Goal: Information Seeking & Learning: Check status

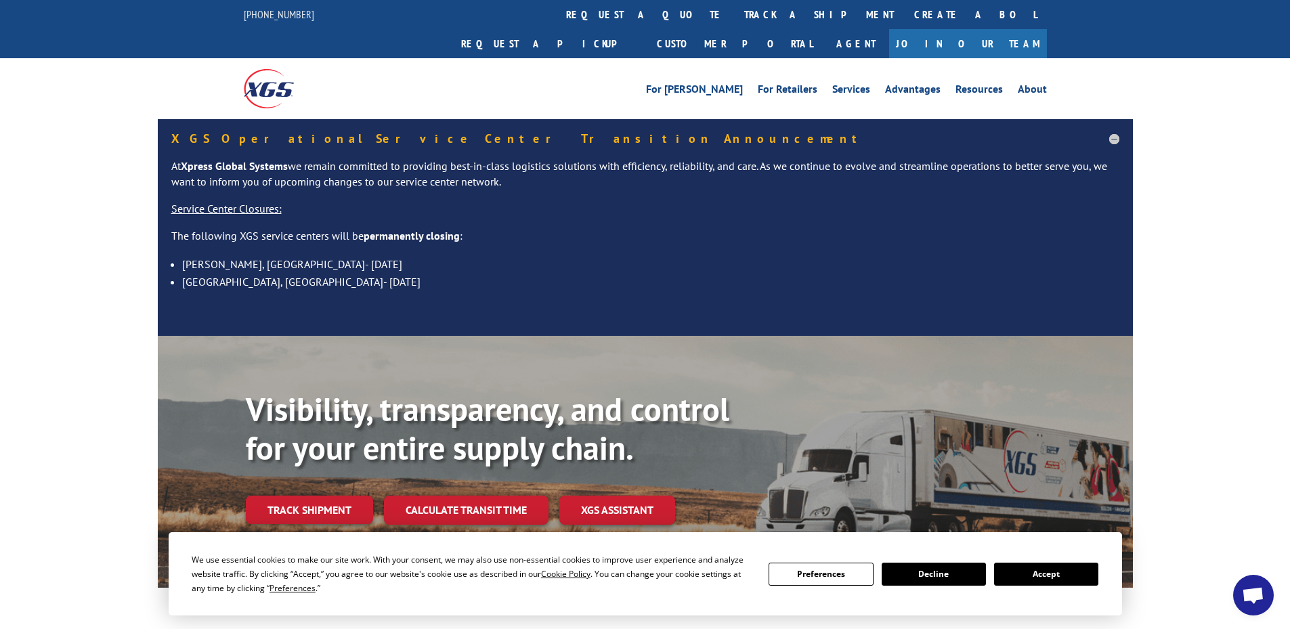
click at [1079, 571] on button "Accept" at bounding box center [1046, 574] width 104 height 23
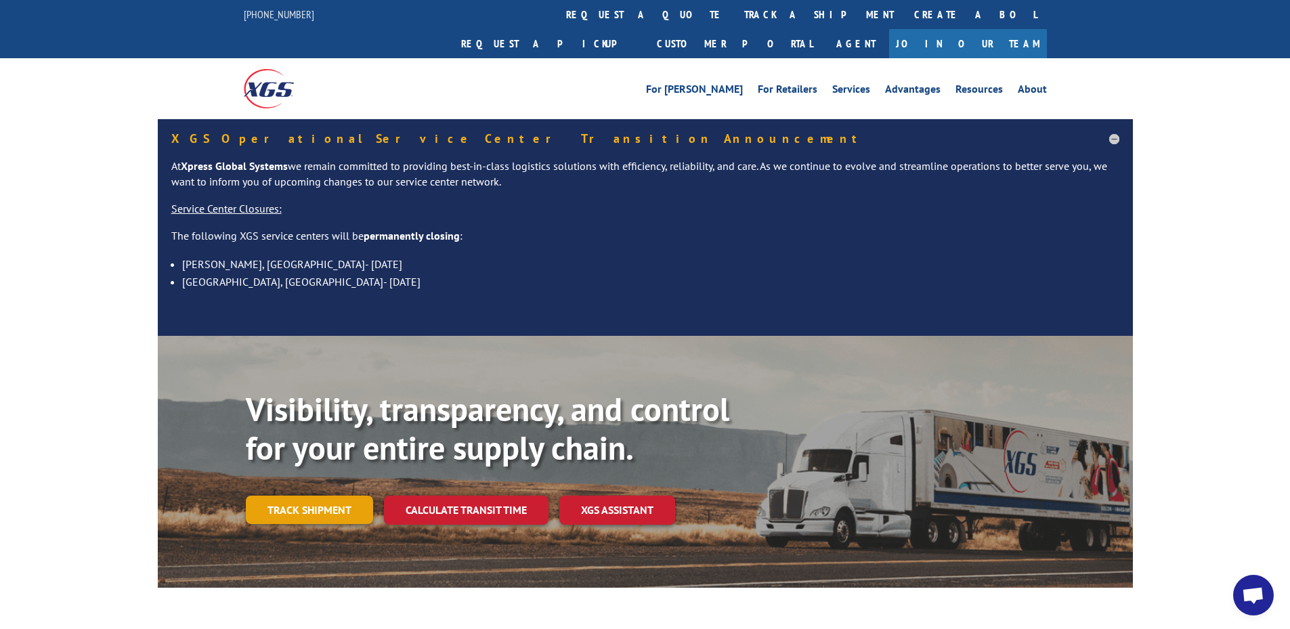
click at [326, 496] on link "Track shipment" at bounding box center [309, 510] width 127 height 28
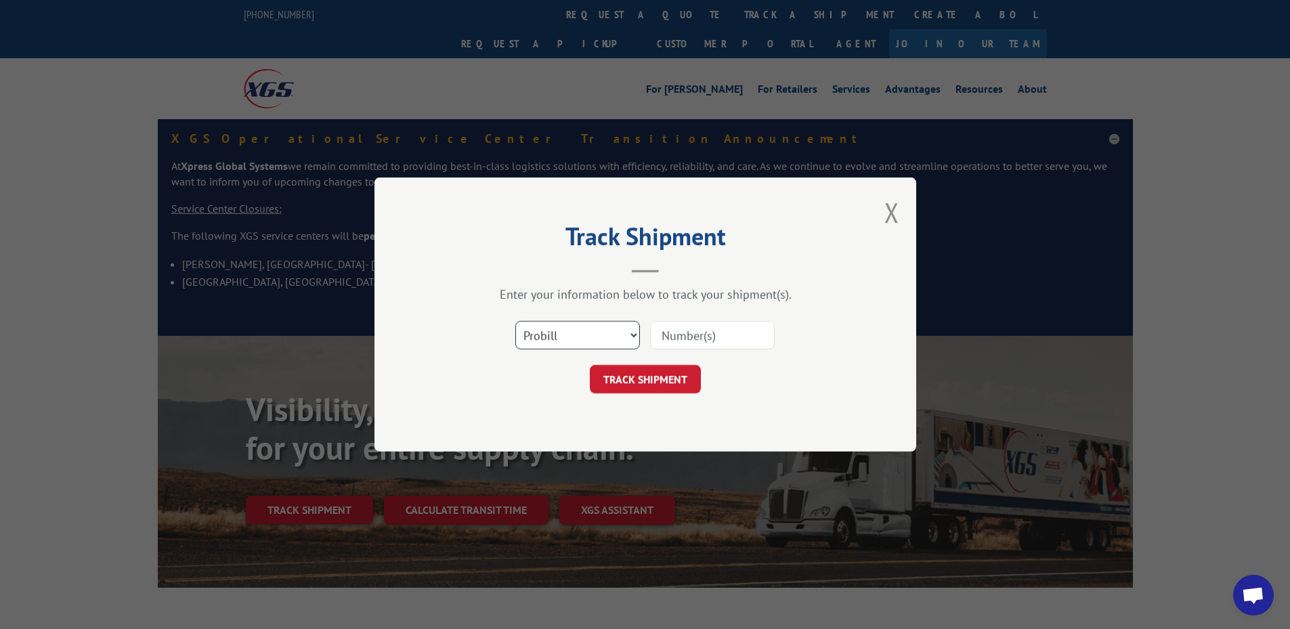
click at [556, 330] on select "Select category... Probill BOL PO" at bounding box center [577, 335] width 125 height 28
select select "bol"
click at [515, 321] on select "Select category... Probill BOL PO" at bounding box center [577, 335] width 125 height 28
click at [681, 332] on input at bounding box center [712, 335] width 125 height 28
paste input "5089235"
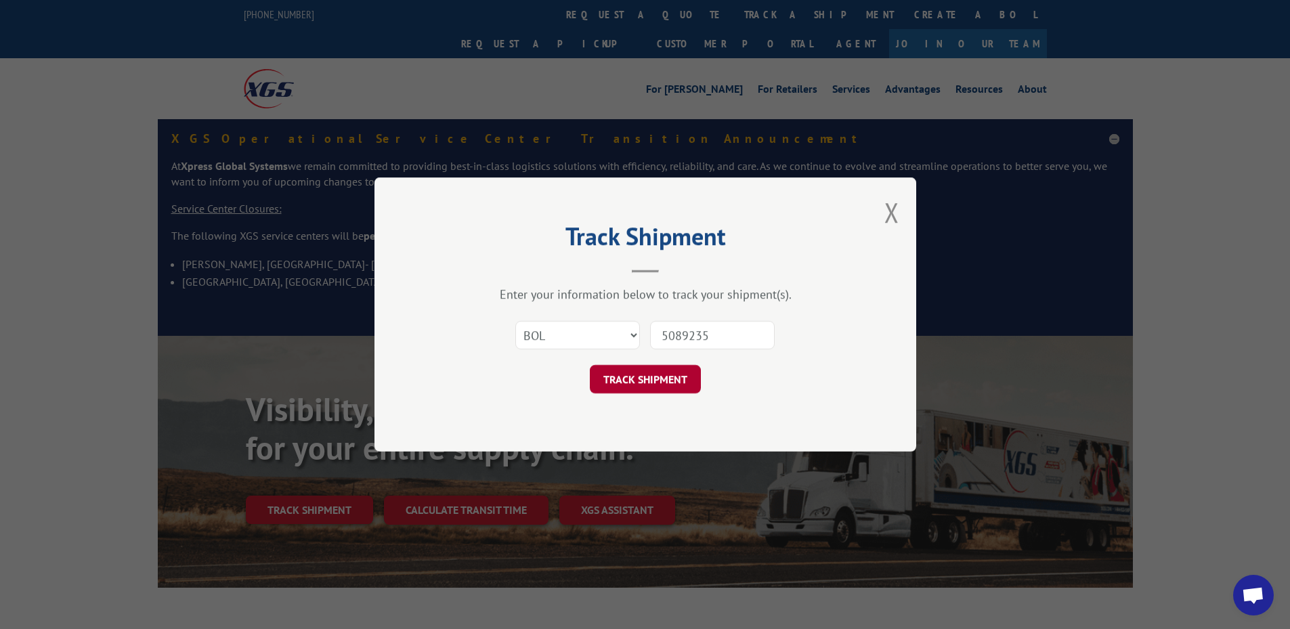
type input "5089235"
click at [630, 383] on button "TRACK SHIPMENT" at bounding box center [645, 379] width 111 height 28
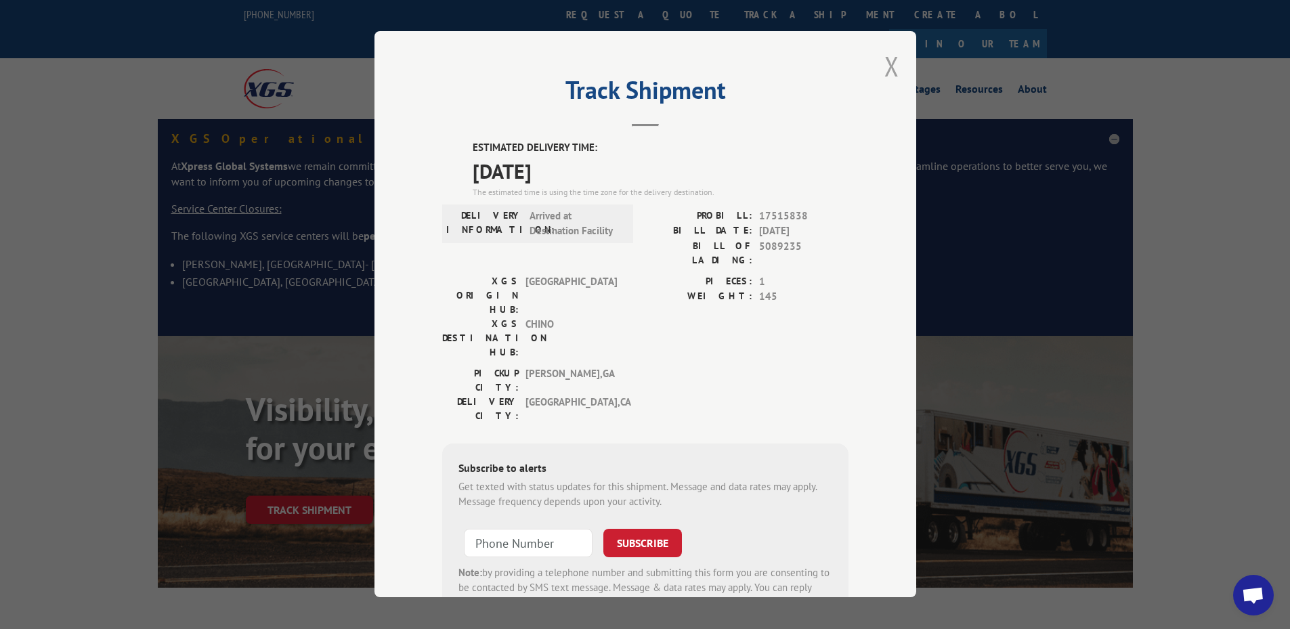
click at [884, 77] on button "Close modal" at bounding box center [891, 66] width 15 height 36
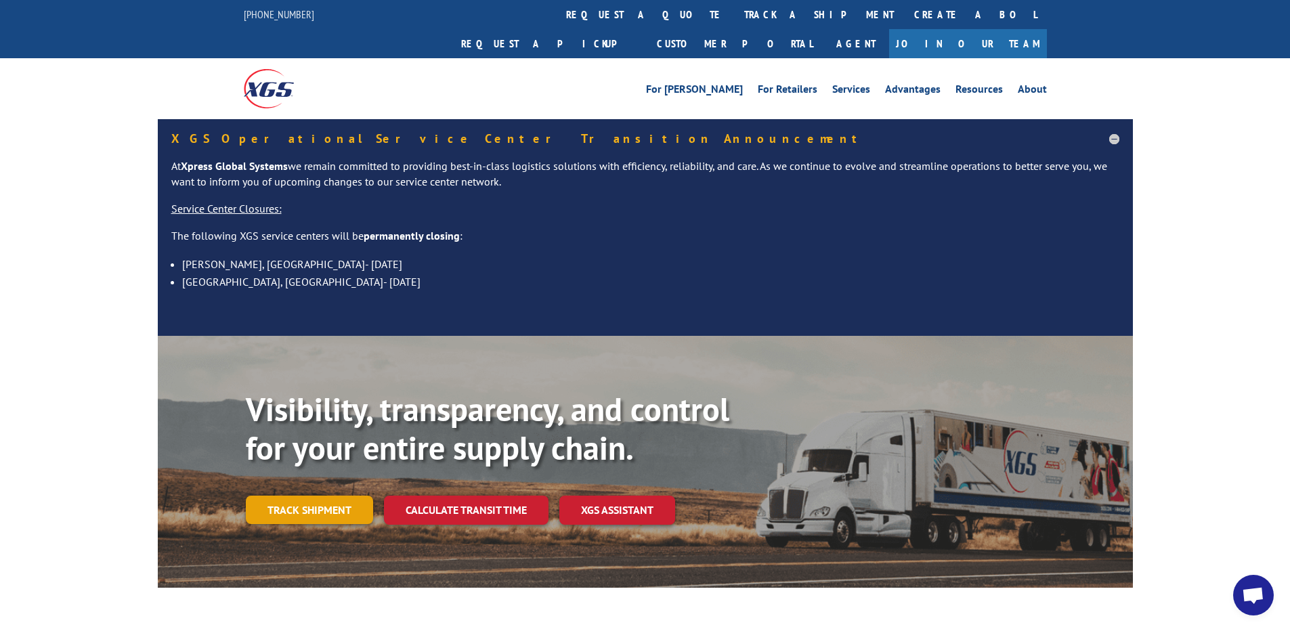
click at [340, 496] on link "Track shipment" at bounding box center [309, 510] width 127 height 28
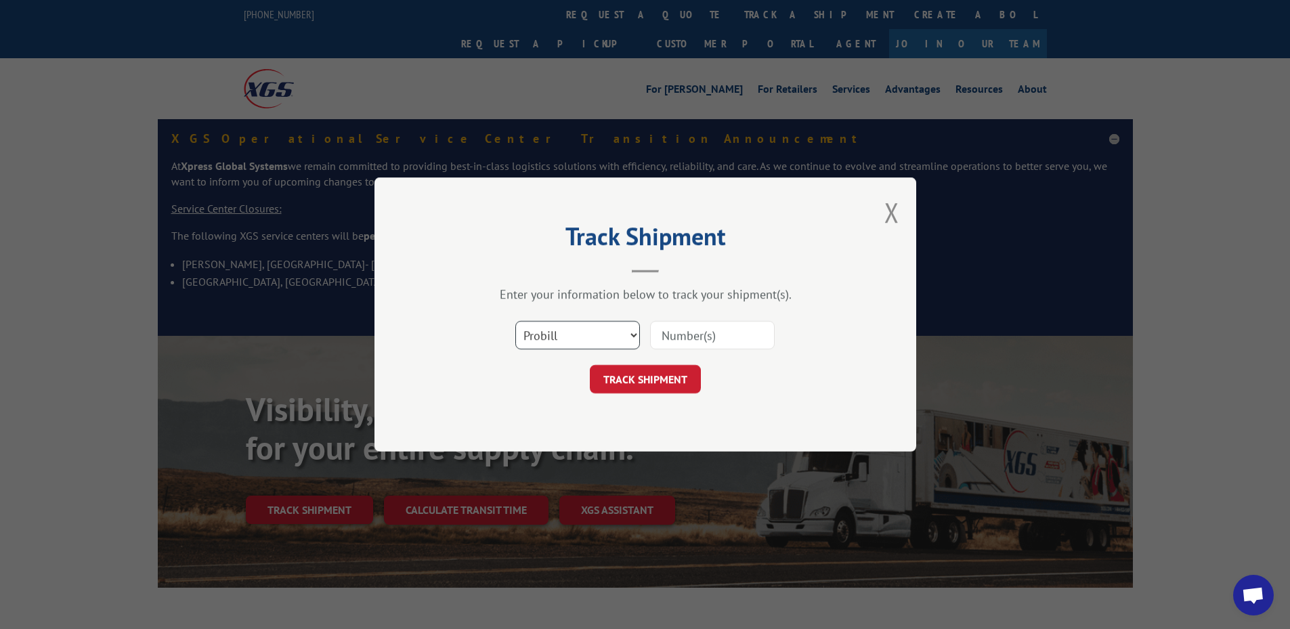
click at [596, 340] on select "Select category... Probill BOL PO" at bounding box center [577, 335] width 125 height 28
select select "bol"
click at [515, 321] on select "Select category... Probill BOL PO" at bounding box center [577, 335] width 125 height 28
click at [685, 323] on input at bounding box center [712, 335] width 125 height 28
paste input "5996405"
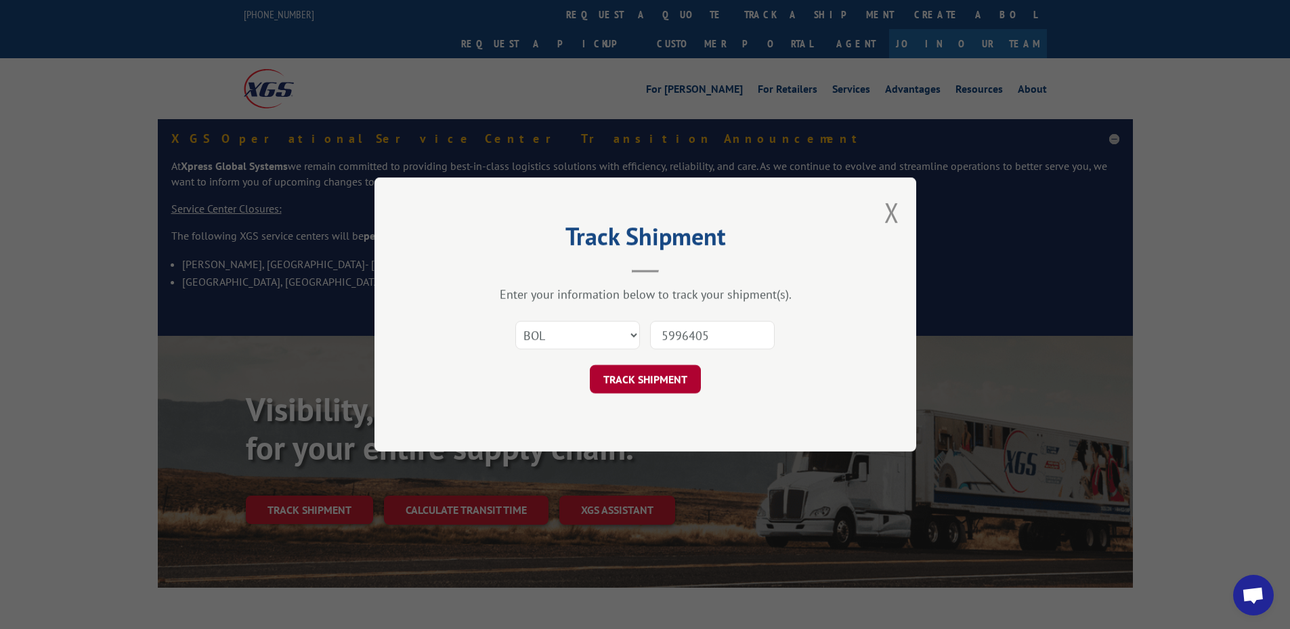
type input "5996405"
click at [646, 379] on button "TRACK SHIPMENT" at bounding box center [645, 379] width 111 height 28
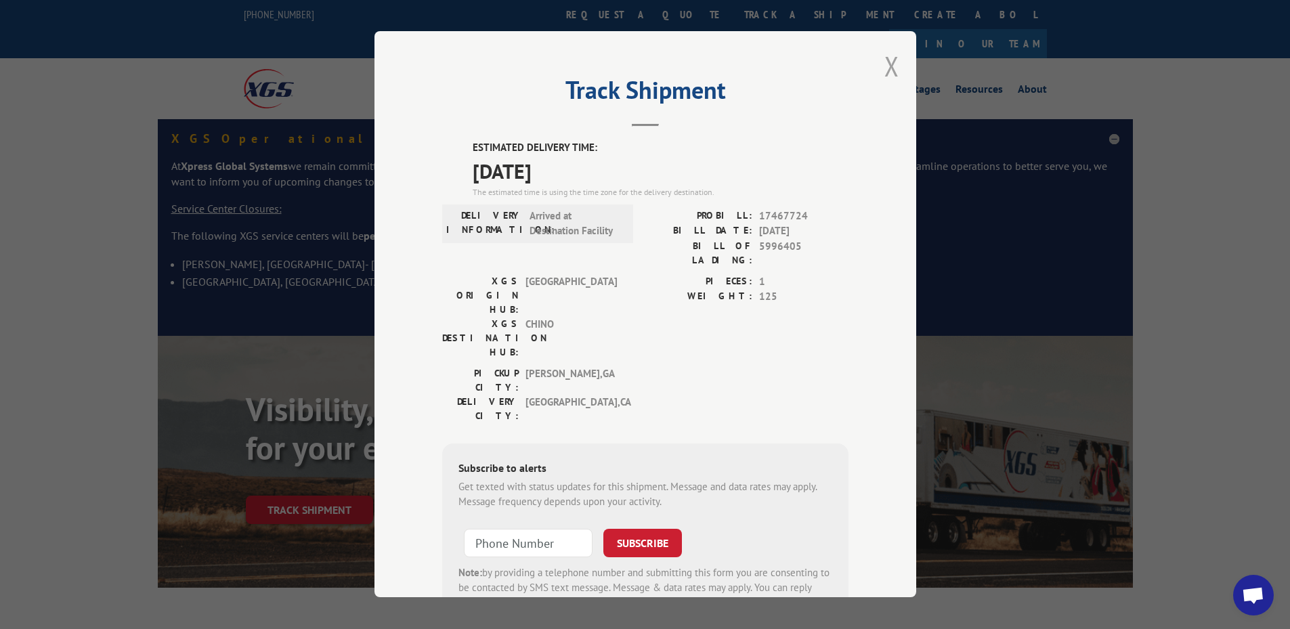
click at [884, 76] on button "Close modal" at bounding box center [891, 66] width 15 height 36
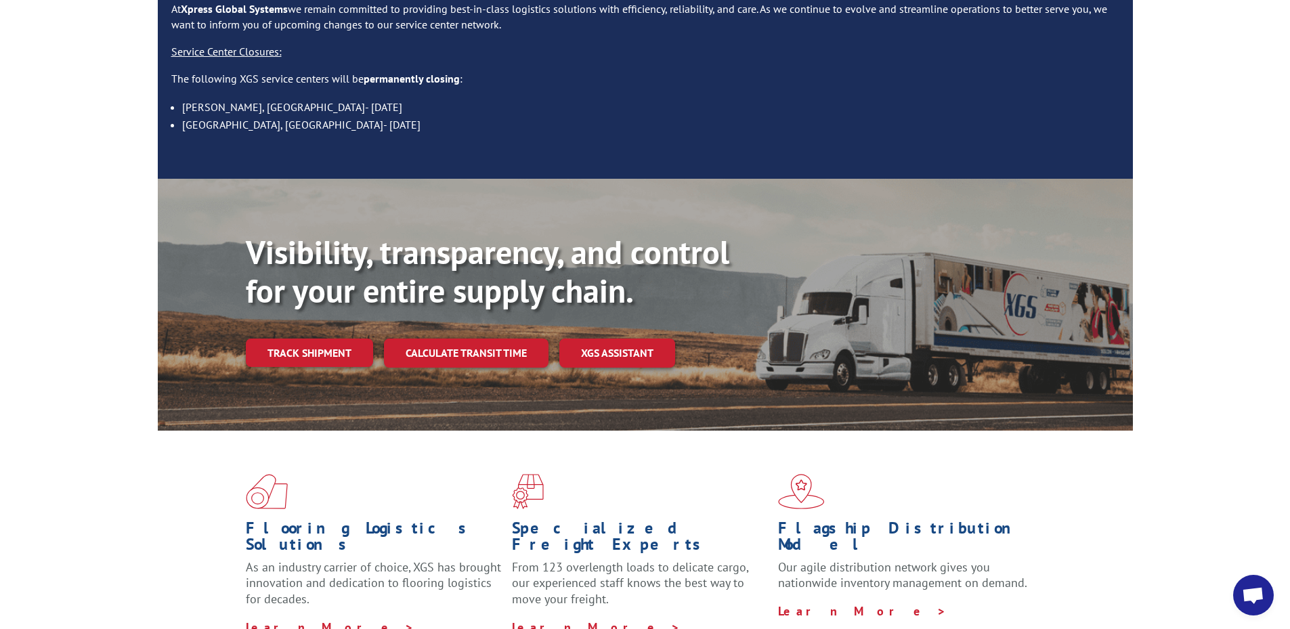
scroll to position [203, 0]
